Goal: Check status: Check status

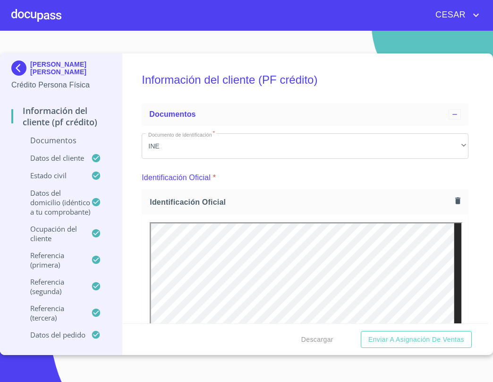
scroll to position [1803, 0]
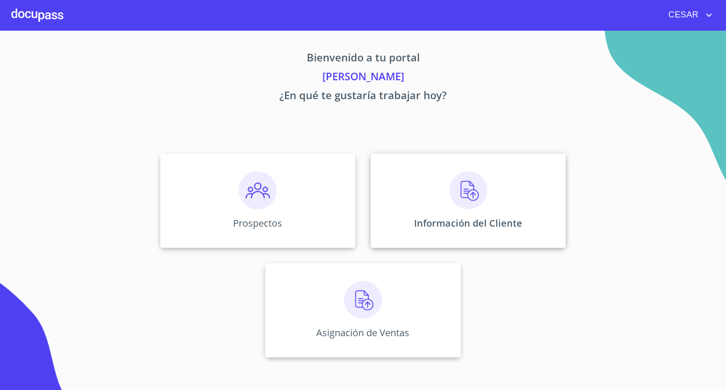
click at [424, 214] on div "Información del Cliente" at bounding box center [467, 201] width 195 height 94
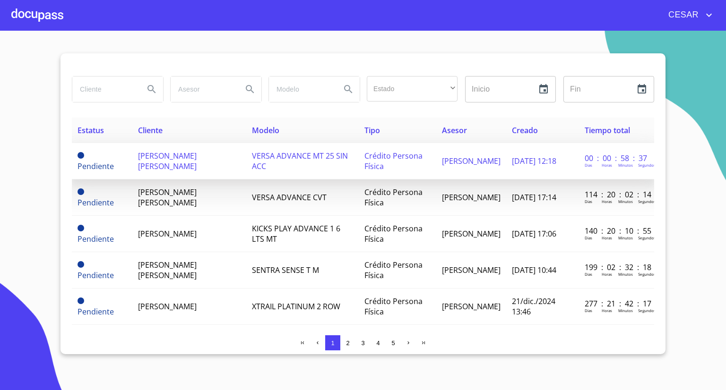
click at [146, 169] on td "[PERSON_NAME] [PERSON_NAME]" at bounding box center [189, 161] width 114 height 36
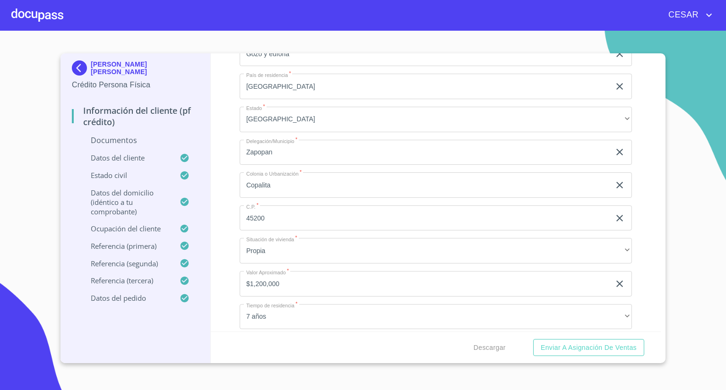
scroll to position [2693, 0]
